Goal: Obtain resource: Download file/media

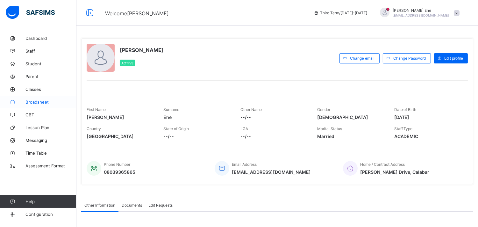
click at [35, 99] on link "Broadsheet" at bounding box center [38, 102] width 77 height 13
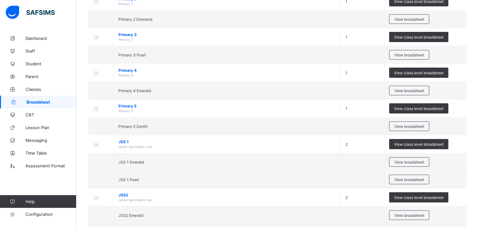
scroll to position [306, 0]
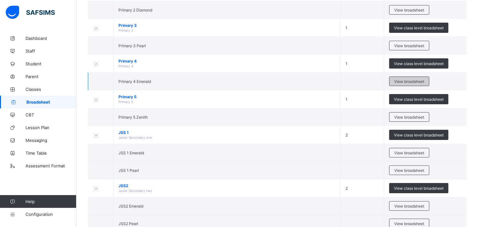
click at [405, 83] on span "View broadsheet" at bounding box center [410, 81] width 30 height 5
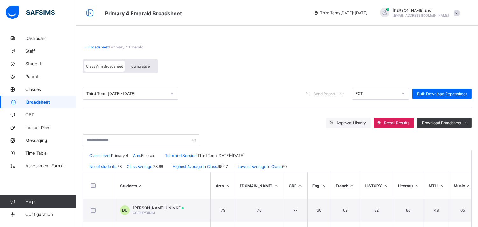
click at [144, 91] on div "Third Term 2024-2025" at bounding box center [126, 93] width 80 height 5
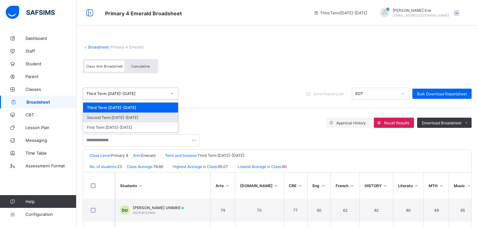
click at [126, 117] on div "Second Term 2024-2025" at bounding box center [130, 118] width 95 height 10
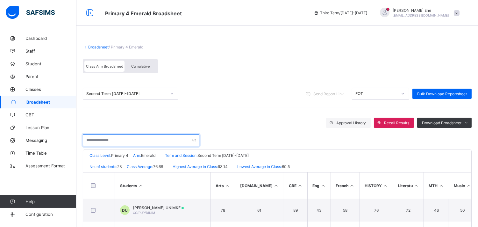
click at [110, 138] on input "text" at bounding box center [141, 140] width 117 height 12
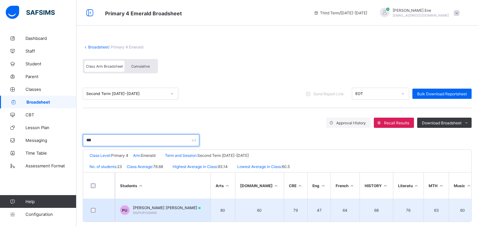
type input "***"
click at [161, 202] on td "PU PENIEL NJEKONG USANG-STEVE GG/PUP/USANG" at bounding box center [163, 210] width 96 height 23
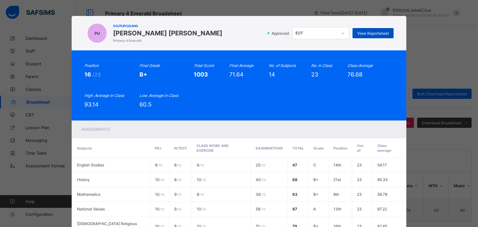
click at [370, 31] on span "View Reportsheet" at bounding box center [374, 33] width 32 height 5
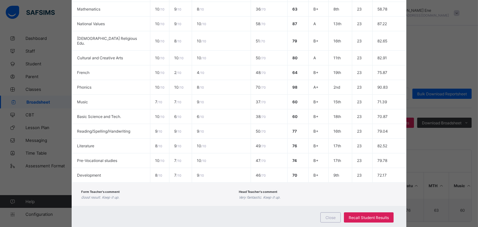
scroll to position [186, 0]
click at [334, 211] on div "Close" at bounding box center [331, 216] width 20 height 10
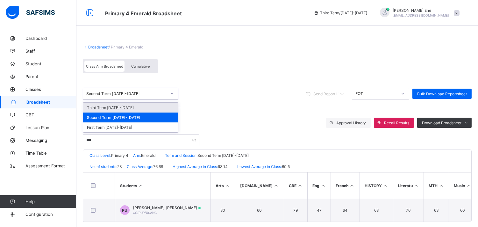
click at [144, 91] on div "Second Term 2024-2025" at bounding box center [126, 93] width 80 height 5
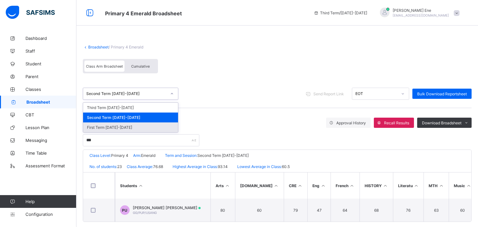
click at [114, 129] on div "First Term 2024-2025" at bounding box center [130, 127] width 95 height 10
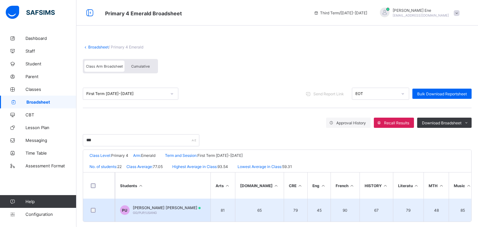
click at [159, 209] on span "PENIEL NJEKONG USANG-STEVE" at bounding box center [167, 207] width 68 height 5
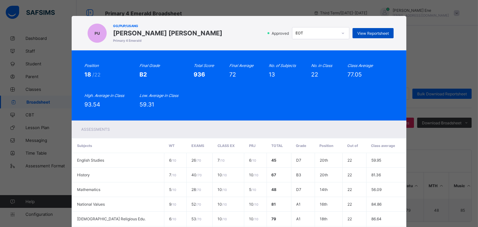
click at [382, 33] on span "View Reportsheet" at bounding box center [374, 33] width 32 height 5
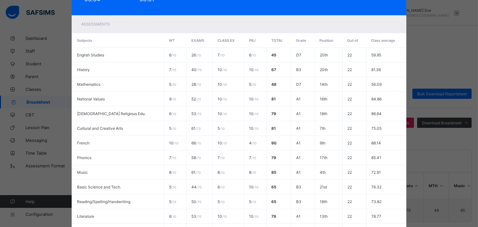
scroll to position [176, 0]
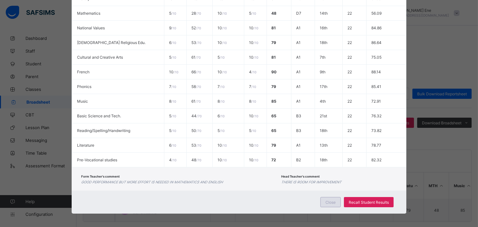
click at [327, 202] on div "Close" at bounding box center [331, 202] width 20 height 10
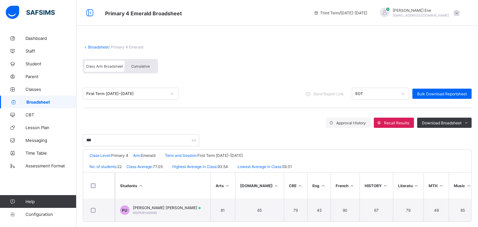
click at [46, 103] on span "Broadsheet" at bounding box center [51, 101] width 50 height 5
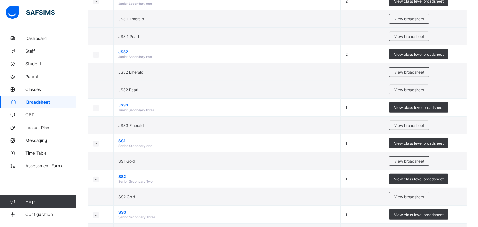
scroll to position [442, 0]
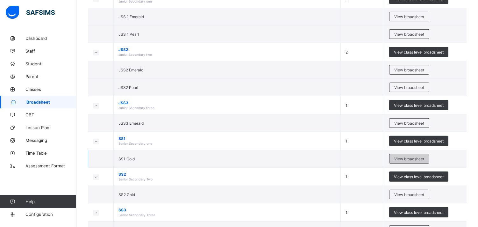
click at [406, 158] on span "View broadsheet" at bounding box center [410, 159] width 30 height 5
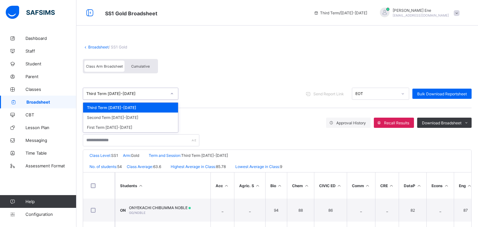
click at [131, 92] on div "Third Term 2024-2025" at bounding box center [126, 93] width 80 height 5
click at [114, 117] on div "Second Term 2024-2025" at bounding box center [130, 118] width 95 height 10
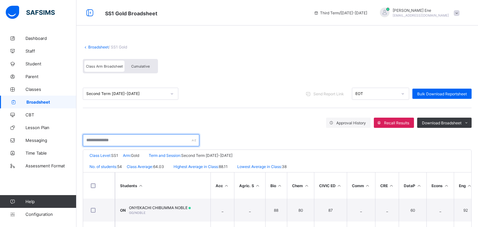
click at [125, 138] on input "text" at bounding box center [141, 140] width 117 height 12
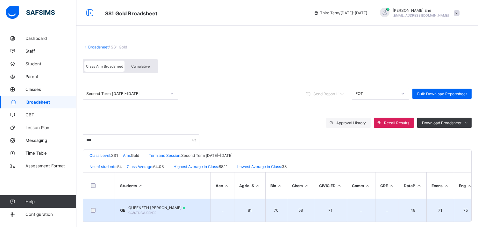
click at [158, 205] on span "QUEENETH ETIM EDET" at bounding box center [156, 207] width 57 height 5
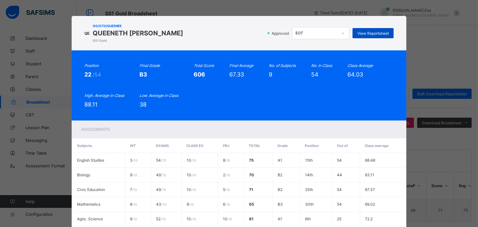
click at [369, 29] on div "View Reportsheet" at bounding box center [373, 33] width 41 height 10
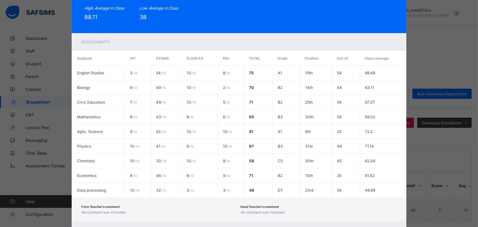
scroll to position [118, 0]
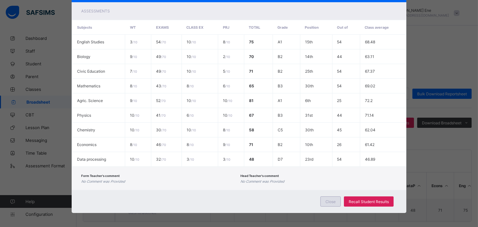
click at [335, 199] on span "Close" at bounding box center [331, 201] width 10 height 5
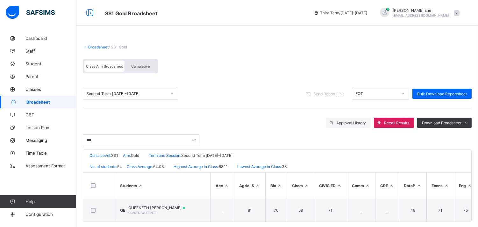
click at [172, 92] on icon at bounding box center [172, 94] width 4 height 6
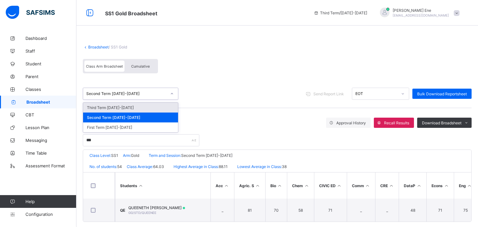
click at [252, 68] on div "Class Arm Broadsheet Cumulative" at bounding box center [277, 68] width 389 height 24
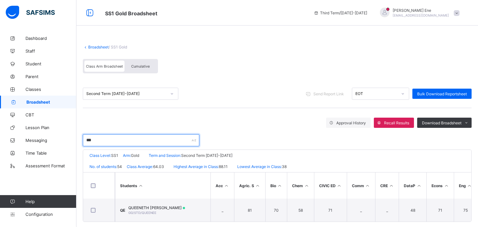
drag, startPoint x: 97, startPoint y: 140, endPoint x: 79, endPoint y: 135, distance: 18.9
click at [79, 135] on div "Broadsheet / SS1 Gold Class Arm Broadsheet Cumulative Second Term 2024-2025 Sen…" at bounding box center [278, 133] width 402 height 203
type input "*"
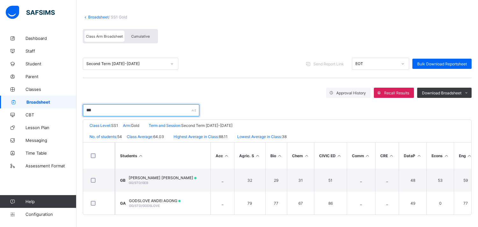
scroll to position [33, 0]
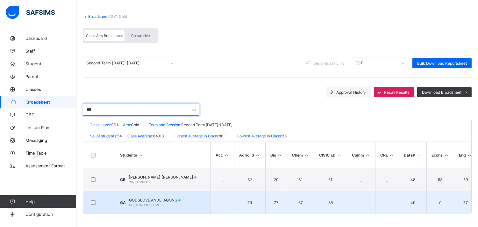
type input "***"
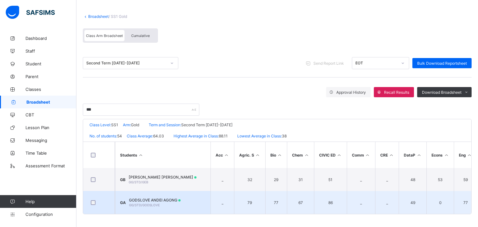
click at [181, 199] on span at bounding box center [180, 200] width 2 height 2
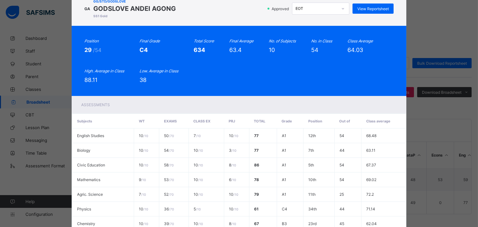
scroll to position [0, 0]
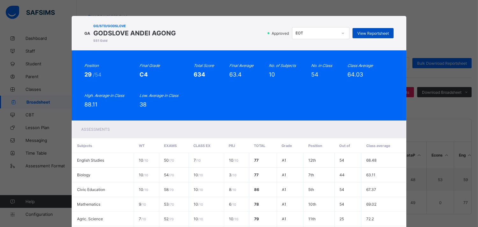
click at [387, 31] on span "View Reportsheet" at bounding box center [374, 33] width 32 height 5
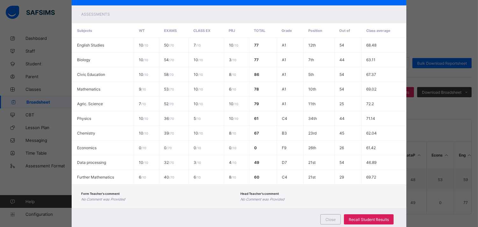
scroll to position [133, 0]
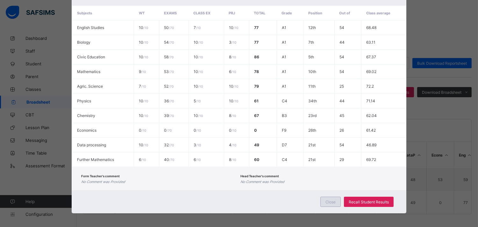
click at [332, 200] on span "Close" at bounding box center [331, 202] width 10 height 5
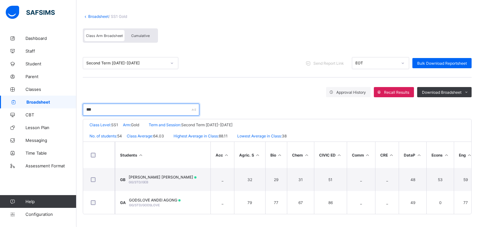
drag, startPoint x: 102, startPoint y: 106, endPoint x: 79, endPoint y: 102, distance: 23.9
click at [79, 102] on div "Broadsheet / SS1 Gold Class Arm Broadsheet Cumulative Second Term 2024-2025 Sen…" at bounding box center [278, 114] width 402 height 226
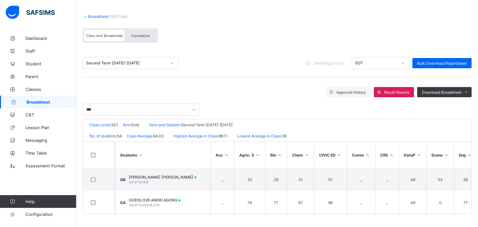
click at [34, 101] on span "Broadsheet" at bounding box center [51, 101] width 50 height 5
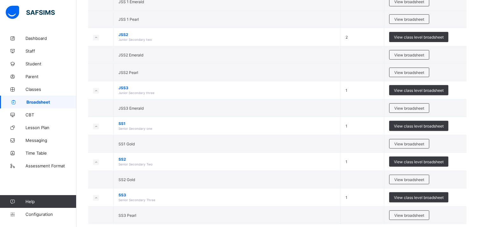
scroll to position [459, 0]
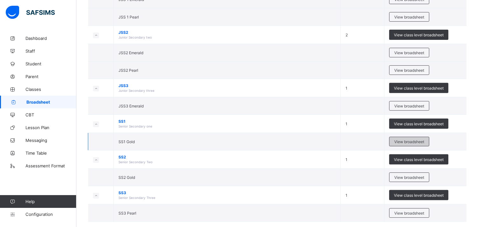
click at [398, 144] on span "View broadsheet" at bounding box center [410, 141] width 30 height 5
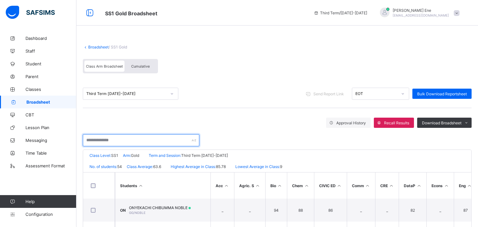
click at [125, 139] on input "text" at bounding box center [141, 140] width 117 height 12
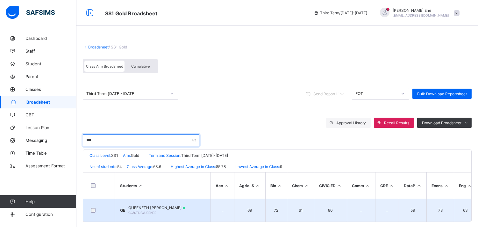
type input "***"
click at [153, 207] on span "QUEENETH ETIM EDET" at bounding box center [156, 207] width 57 height 5
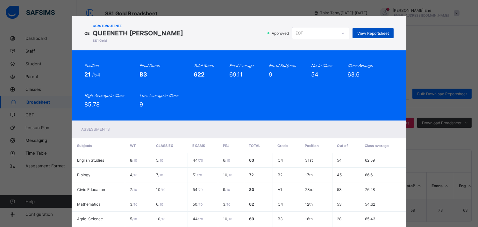
click at [366, 31] on span "View Reportsheet" at bounding box center [374, 33] width 32 height 5
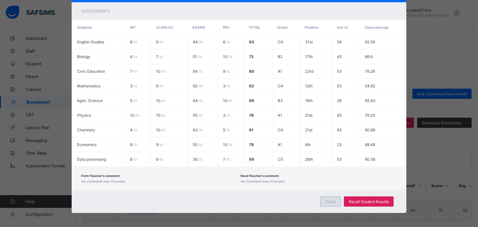
click at [326, 196] on div "Close" at bounding box center [331, 201] width 20 height 10
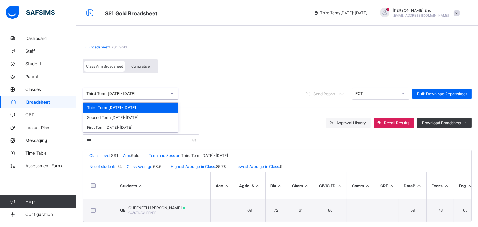
click at [153, 91] on div "Third Term 2024-2025" at bounding box center [126, 93] width 80 height 5
click at [113, 127] on div "First Term 2024-2025" at bounding box center [130, 127] width 95 height 10
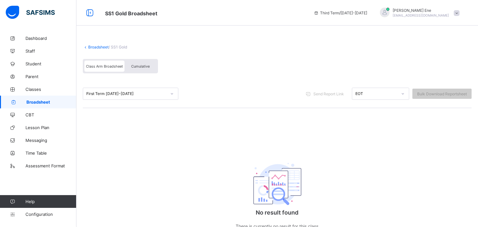
click at [105, 91] on div "First Term 2024-2025" at bounding box center [126, 93] width 80 height 5
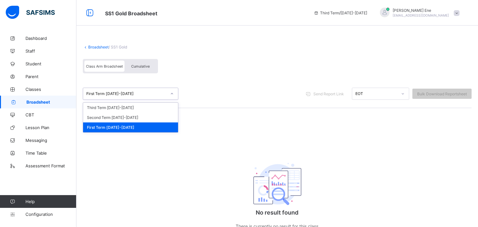
click at [107, 126] on div "First Term 2024-2025" at bounding box center [130, 127] width 95 height 10
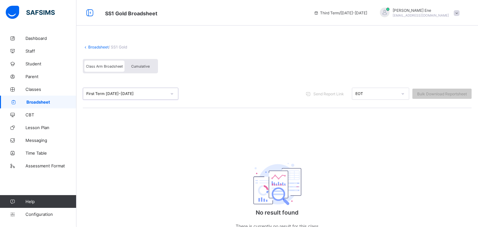
click at [106, 93] on div "First Term 2024-2025" at bounding box center [126, 93] width 80 height 5
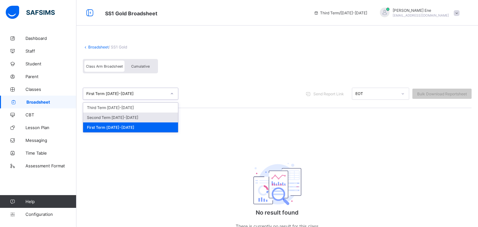
click at [103, 116] on div "Second Term 2024-2025" at bounding box center [130, 118] width 95 height 10
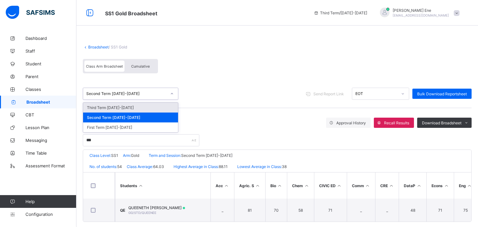
click at [142, 94] on div "Second Term 2024-2025" at bounding box center [126, 93] width 80 height 5
click at [112, 127] on div "First Term 2024-2025" at bounding box center [130, 127] width 95 height 10
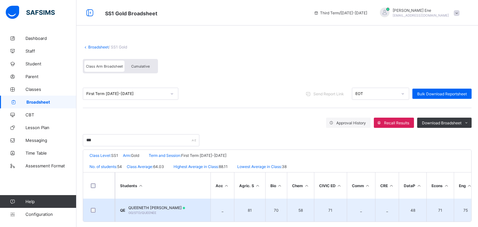
click at [167, 208] on span "QUEENETH ETIM EDET" at bounding box center [156, 207] width 57 height 5
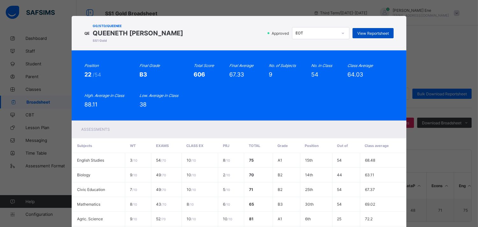
click at [367, 36] on div "View Reportsheet" at bounding box center [373, 33] width 41 height 10
click at [371, 34] on span "View Reportsheet" at bounding box center [374, 33] width 32 height 5
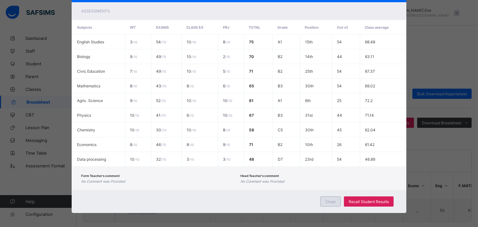
click at [333, 199] on span "Close" at bounding box center [331, 201] width 10 height 5
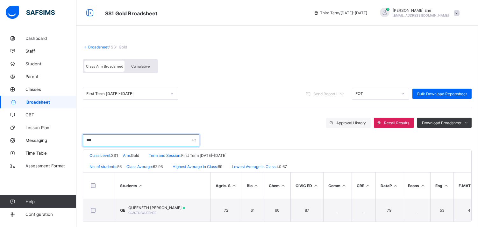
click at [110, 139] on input "***" at bounding box center [141, 140] width 117 height 12
type input "*"
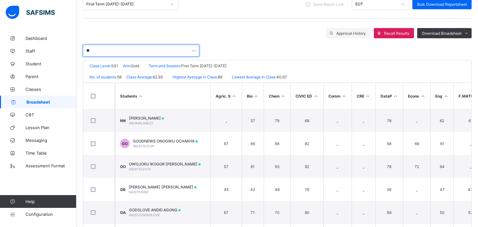
scroll to position [95, 0]
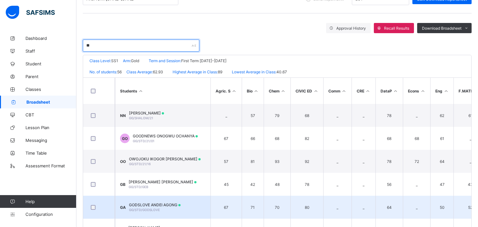
type input "**"
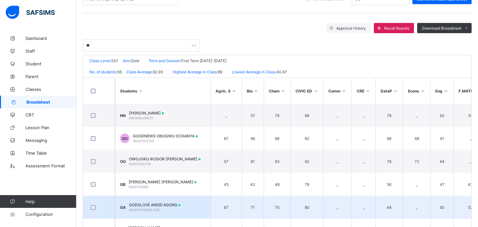
click at [158, 203] on span "GODSLOVE ANDEI AGONG" at bounding box center [155, 204] width 52 height 5
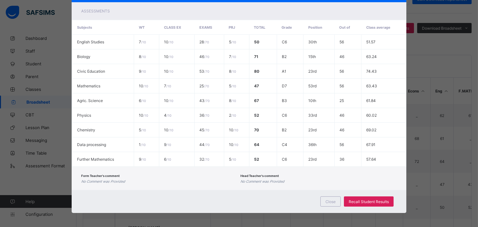
scroll to position [0, 0]
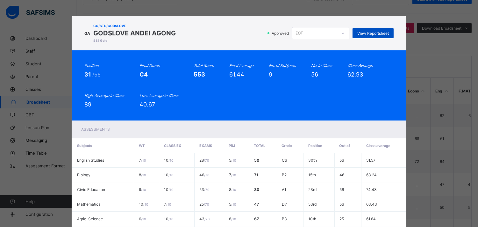
click at [364, 33] on span "View Reportsheet" at bounding box center [374, 33] width 32 height 5
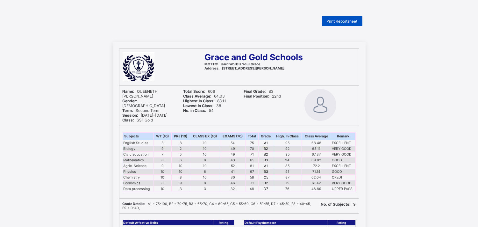
click at [345, 18] on div "Print Reportsheet" at bounding box center [342, 21] width 40 height 10
click at [391, 98] on div "Grace and Gold Schools MOTTO: Hard Work Is Your Grace Address: No. 3 Clement Eb…" at bounding box center [239, 219] width 478 height 354
click at [352, 21] on span "Print Reportsheet" at bounding box center [342, 21] width 31 height 5
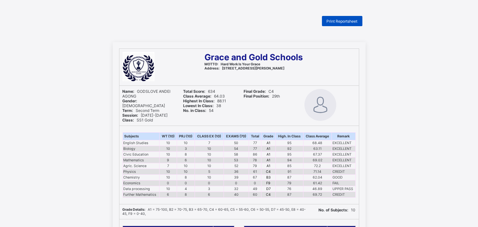
click at [335, 19] on span "Print Reportsheet" at bounding box center [342, 21] width 31 height 5
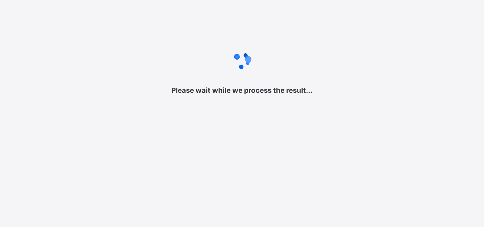
click at [239, 143] on div "Please wait while we process the result... New Update Available Hello there, Yo…" at bounding box center [242, 113] width 484 height 227
click at [305, 117] on div "Please wait while we process the result..." at bounding box center [242, 71] width 484 height 142
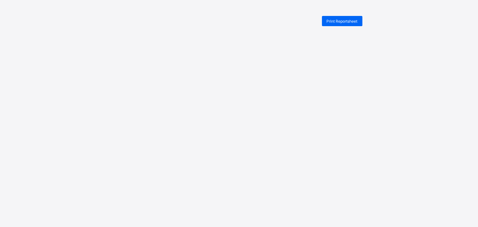
click at [278, 24] on div "Print Reportsheet" at bounding box center [239, 21] width 253 height 10
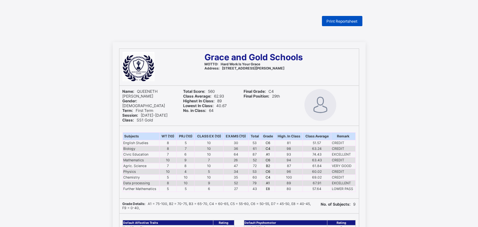
click at [339, 19] on span "Print Reportsheet" at bounding box center [342, 21] width 31 height 5
click at [334, 19] on span "Print Reportsheet" at bounding box center [342, 21] width 31 height 5
